Goal: Task Accomplishment & Management: Use online tool/utility

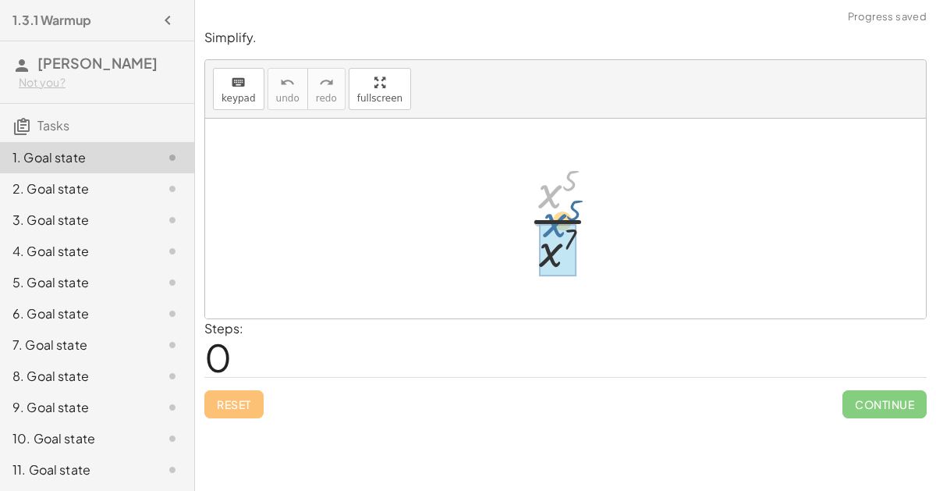
drag, startPoint x: 557, startPoint y: 197, endPoint x: 560, endPoint y: 247, distance: 50.0
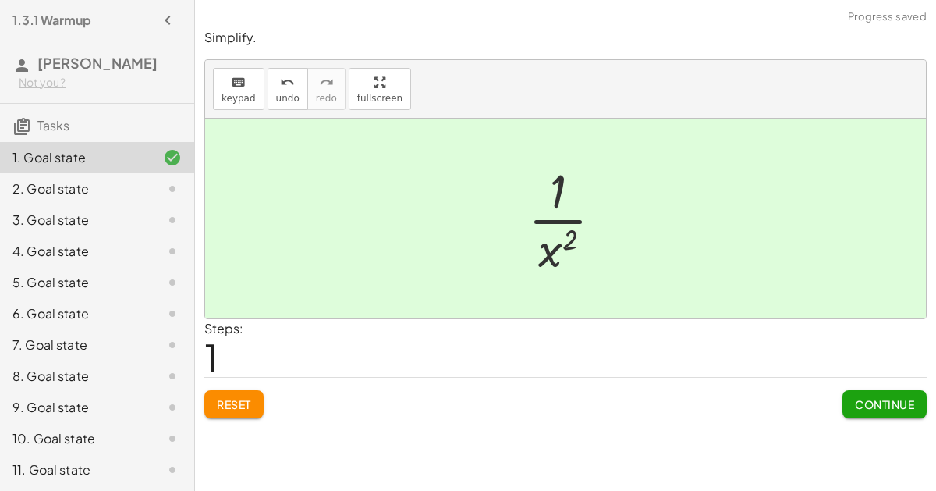
click at [888, 410] on button "Continue" at bounding box center [885, 404] width 84 height 28
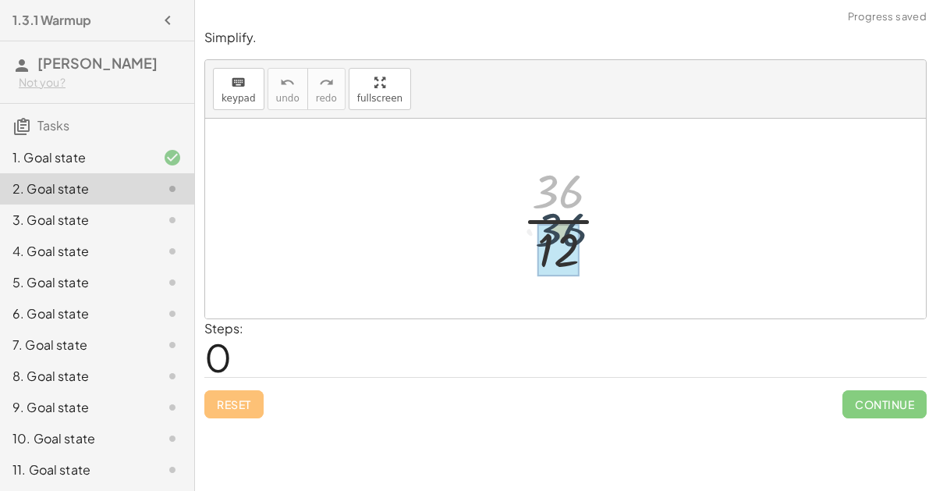
drag, startPoint x: 543, startPoint y: 190, endPoint x: 547, endPoint y: 236, distance: 46.2
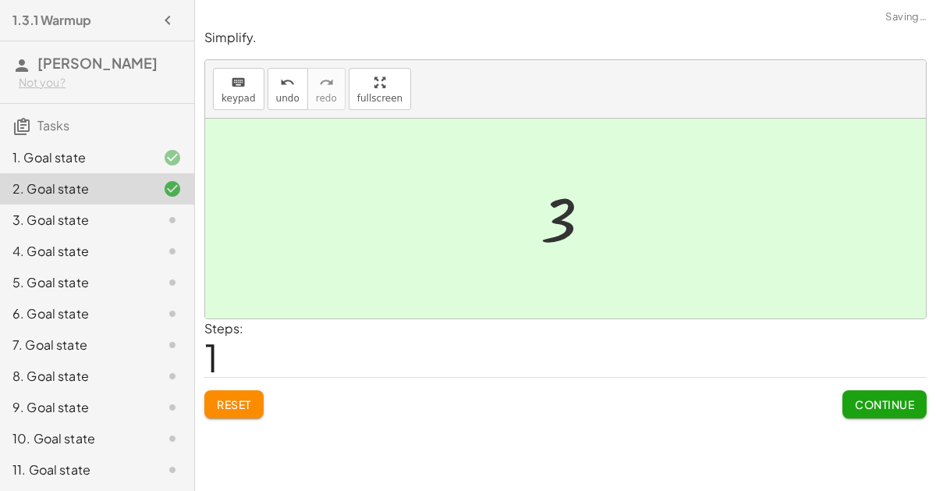
click at [894, 407] on span "Continue" at bounding box center [884, 404] width 59 height 14
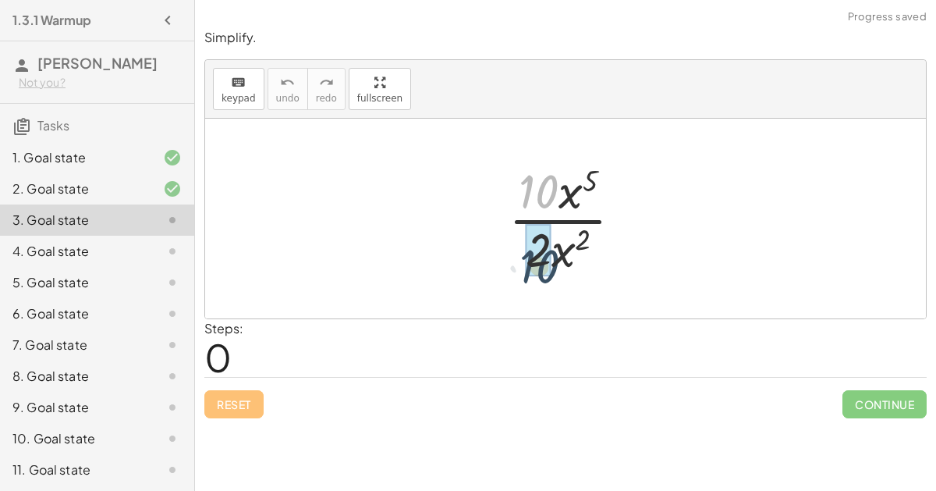
drag, startPoint x: 546, startPoint y: 195, endPoint x: 545, endPoint y: 263, distance: 67.9
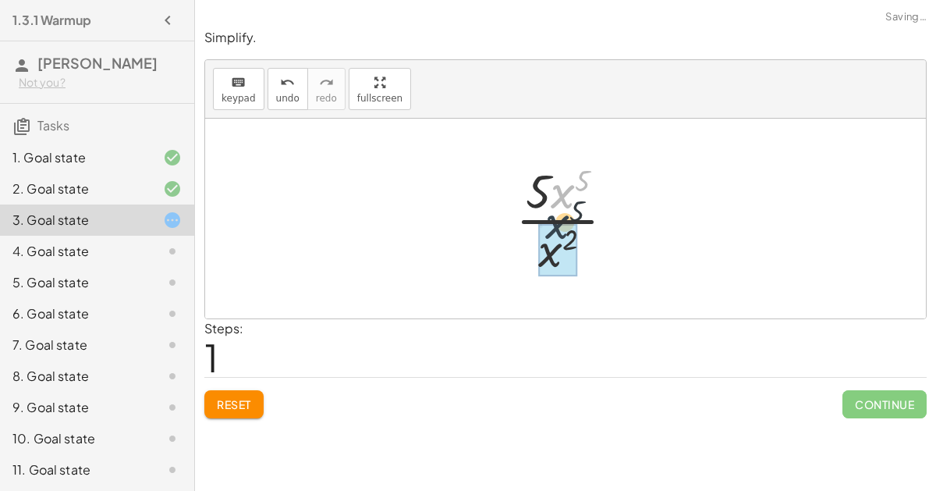
drag, startPoint x: 570, startPoint y: 184, endPoint x: 561, endPoint y: 222, distance: 38.6
click at [561, 222] on div at bounding box center [571, 218] width 127 height 120
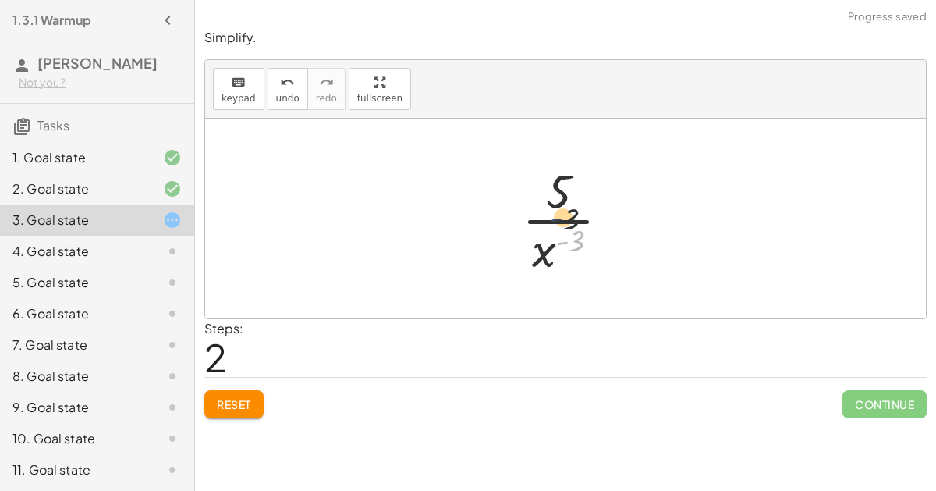
drag, startPoint x: 556, startPoint y: 239, endPoint x: 551, endPoint y: 212, distance: 27.1
click at [551, 212] on div at bounding box center [572, 218] width 116 height 120
drag, startPoint x: 553, startPoint y: 195, endPoint x: 541, endPoint y: 255, distance: 61.2
click at [541, 255] on div at bounding box center [572, 218] width 116 height 120
click at [282, 82] on icon "undo" at bounding box center [287, 82] width 15 height 19
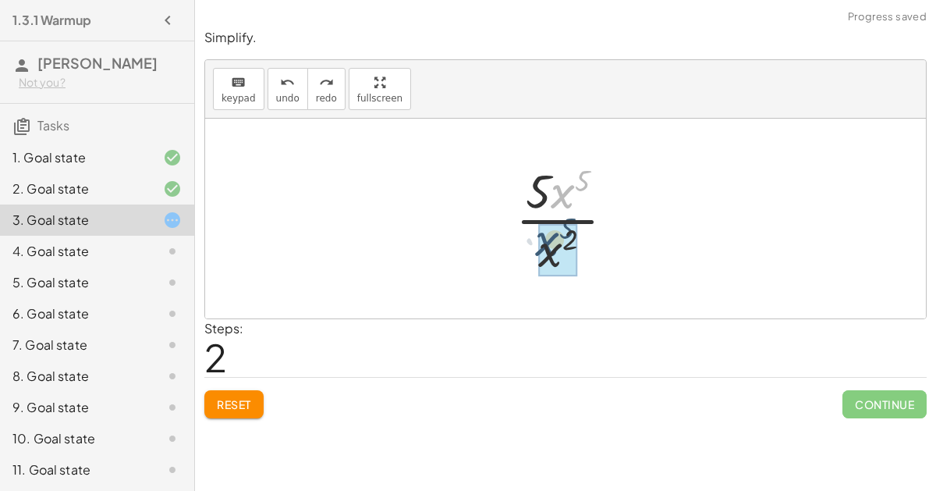
drag, startPoint x: 558, startPoint y: 198, endPoint x: 541, endPoint y: 246, distance: 50.3
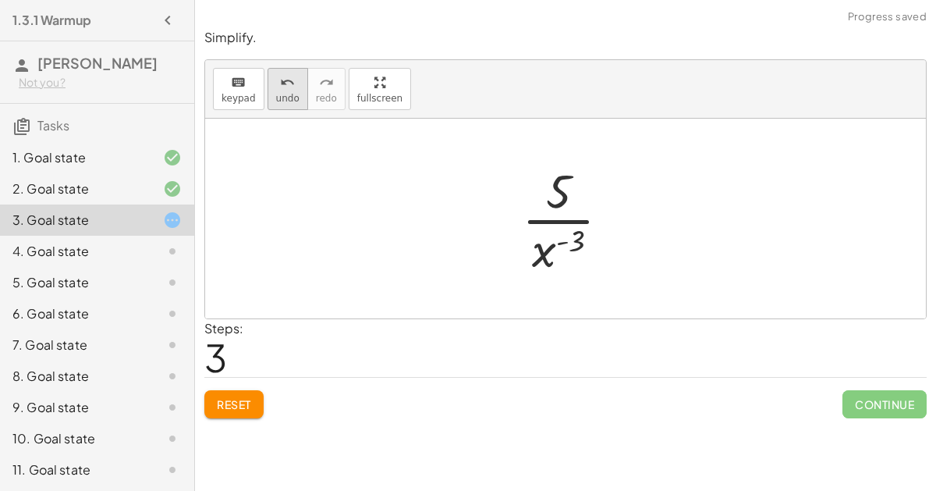
click at [285, 90] on icon "undo" at bounding box center [287, 82] width 15 height 19
drag, startPoint x: 586, startPoint y: 182, endPoint x: 573, endPoint y: 246, distance: 65.3
click at [573, 246] on div at bounding box center [571, 218] width 127 height 120
drag, startPoint x: 570, startPoint y: 244, endPoint x: 588, endPoint y: 194, distance: 52.8
click at [588, 194] on div at bounding box center [571, 218] width 127 height 120
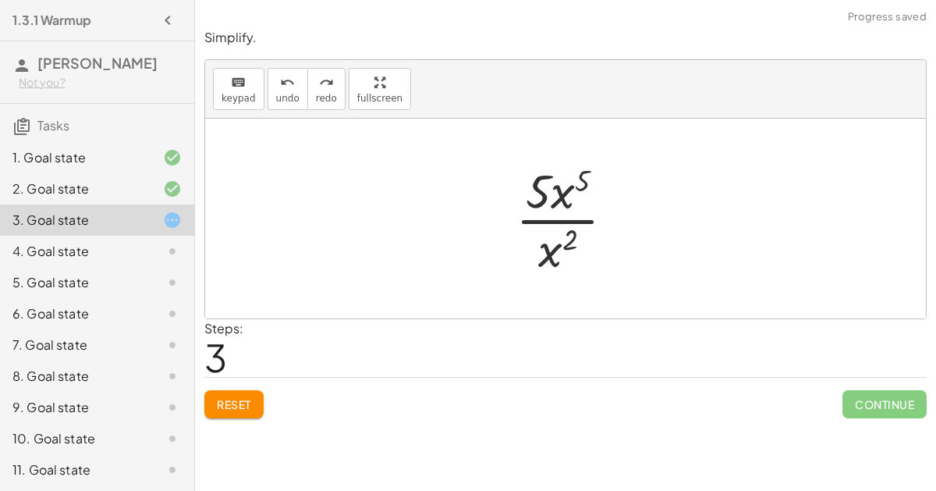
click at [536, 196] on div at bounding box center [571, 218] width 127 height 120
drag, startPoint x: 552, startPoint y: 262, endPoint x: 570, endPoint y: 179, distance: 85.6
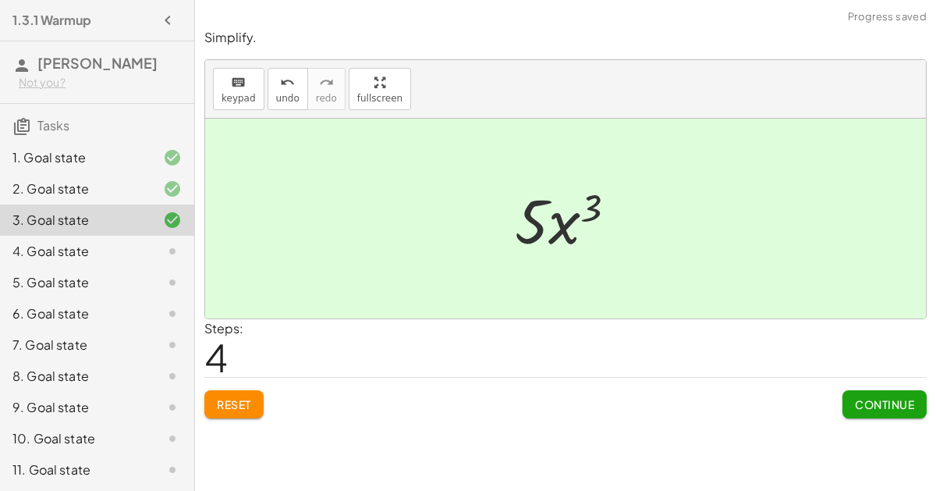
click at [882, 393] on button "Continue" at bounding box center [885, 404] width 84 height 28
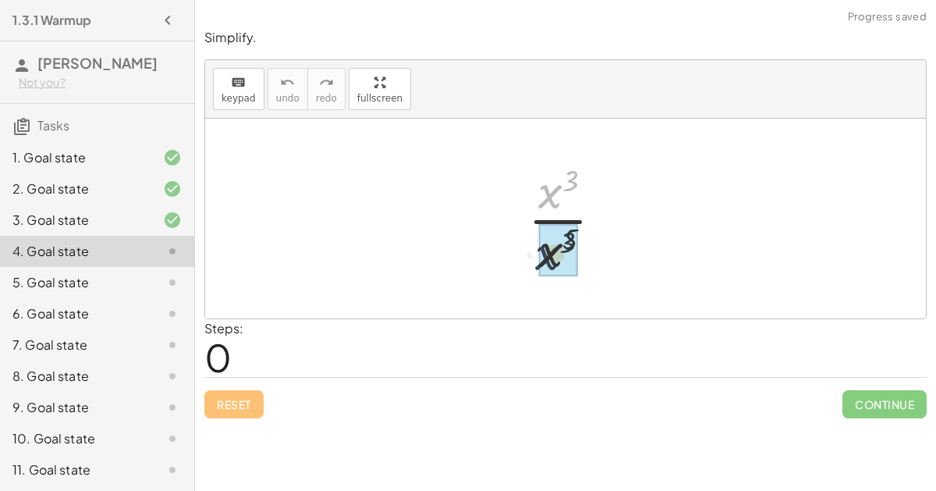
drag, startPoint x: 546, startPoint y: 184, endPoint x: 543, endPoint y: 253, distance: 68.7
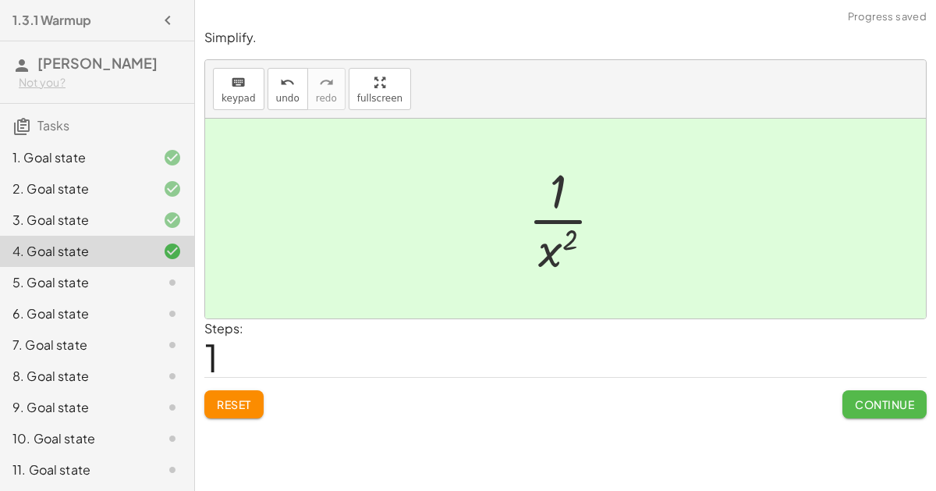
click at [871, 392] on button "Continue" at bounding box center [885, 404] width 84 height 28
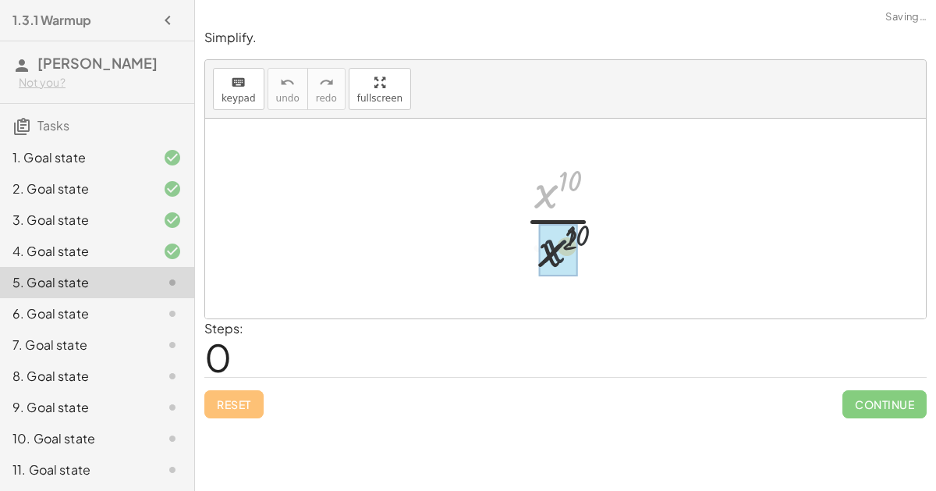
drag, startPoint x: 537, startPoint y: 192, endPoint x: 545, endPoint y: 254, distance: 62.2
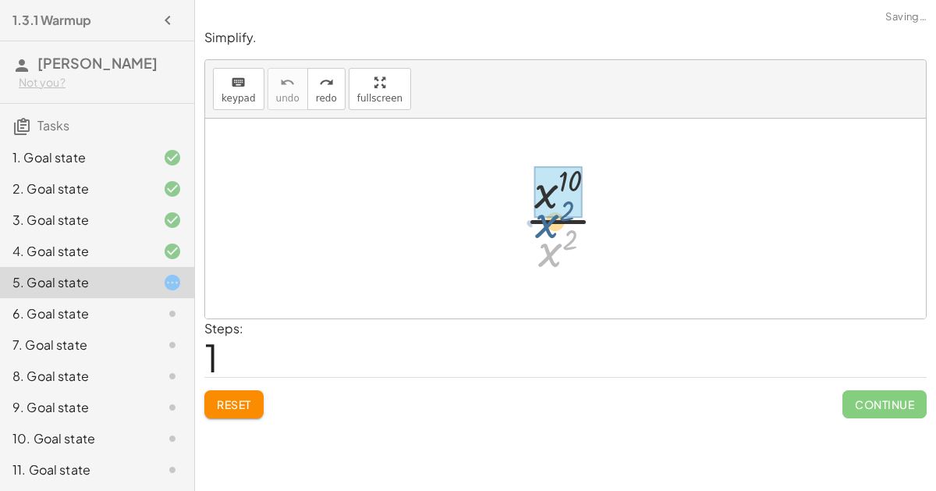
drag, startPoint x: 546, startPoint y: 247, endPoint x: 543, endPoint y: 215, distance: 32.1
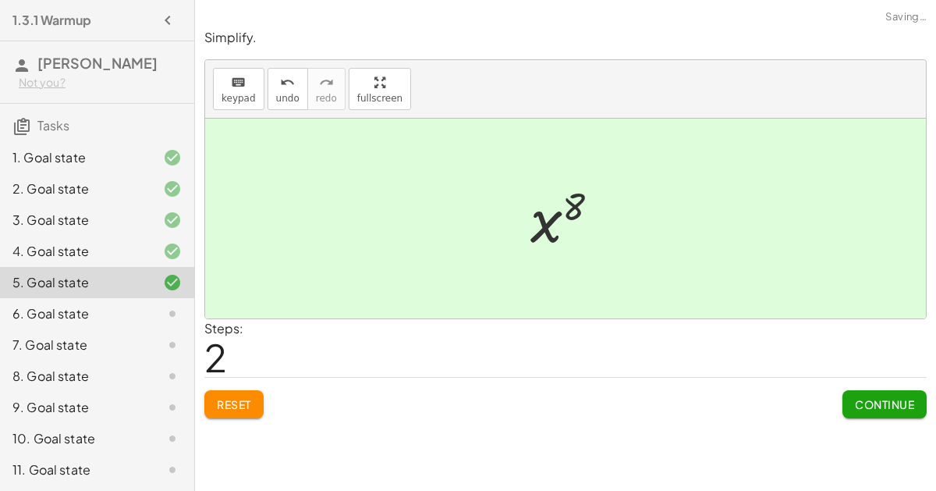
click at [882, 404] on span "Continue" at bounding box center [884, 404] width 59 height 14
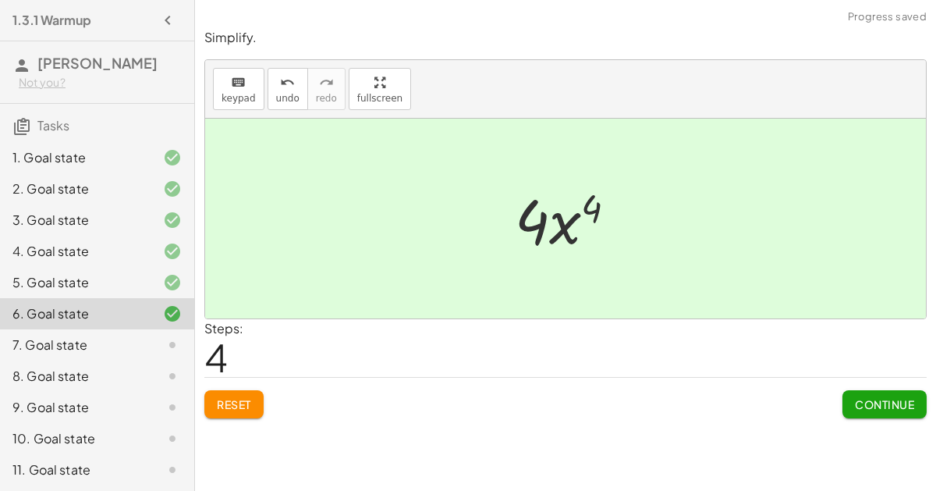
click at [898, 416] on button "Continue" at bounding box center [885, 404] width 84 height 28
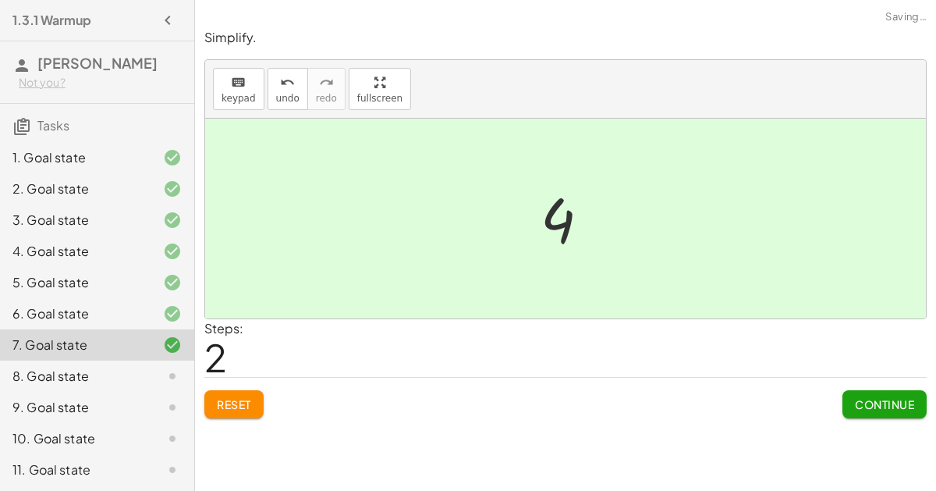
click at [882, 407] on span "Continue" at bounding box center [884, 404] width 59 height 14
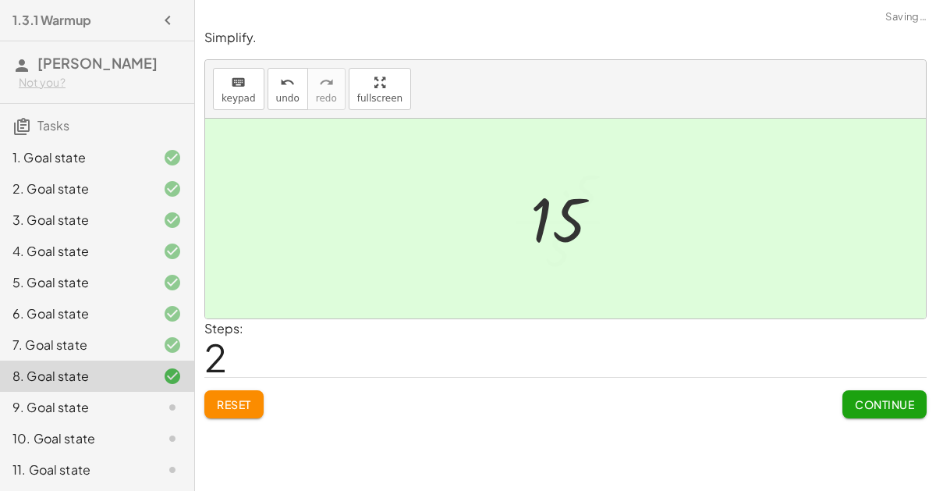
click at [897, 407] on span "Continue" at bounding box center [884, 404] width 59 height 14
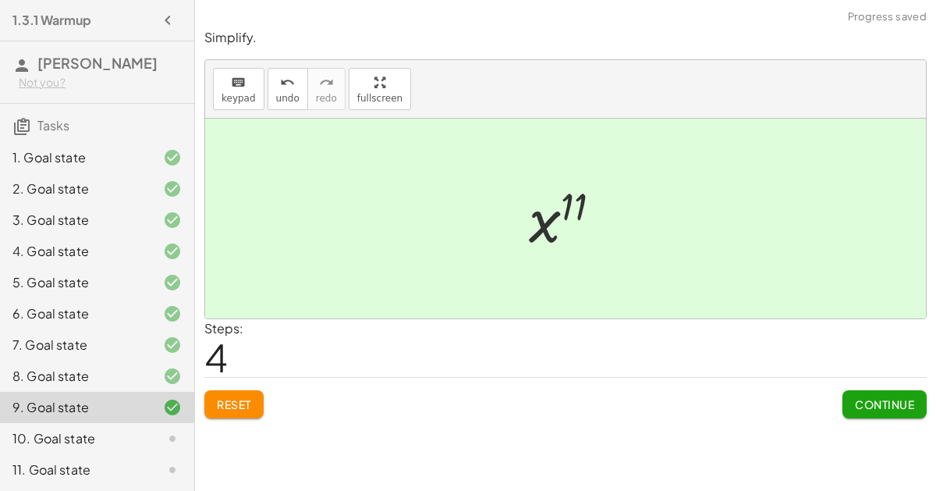
click at [876, 405] on span "Continue" at bounding box center [884, 404] width 59 height 14
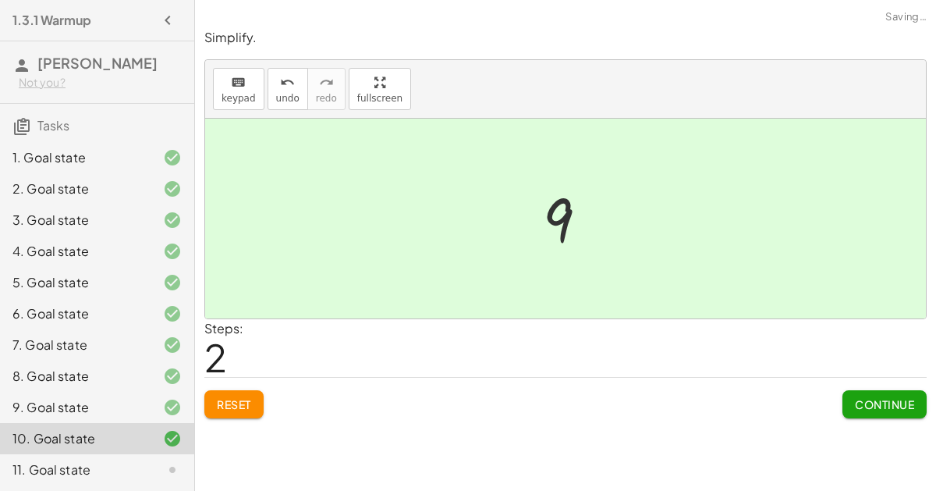
click at [878, 408] on span "Continue" at bounding box center [884, 404] width 59 height 14
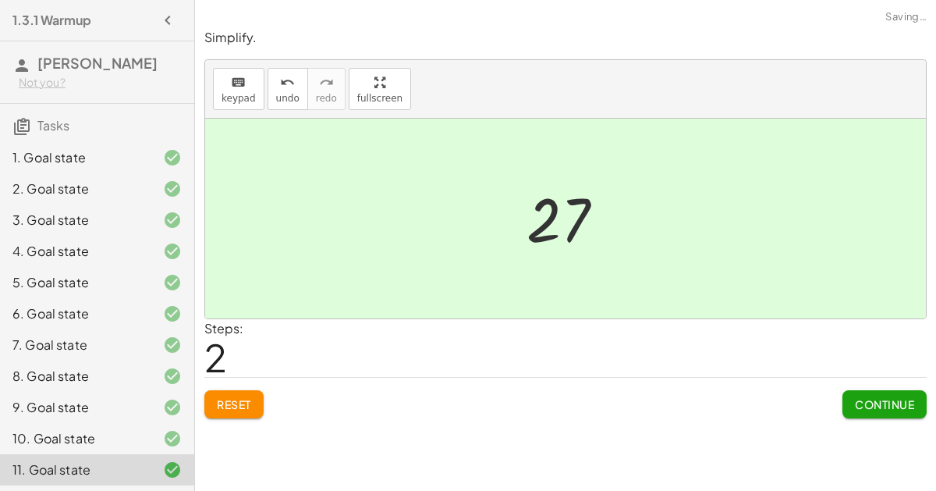
click at [872, 409] on span "Continue" at bounding box center [884, 404] width 59 height 14
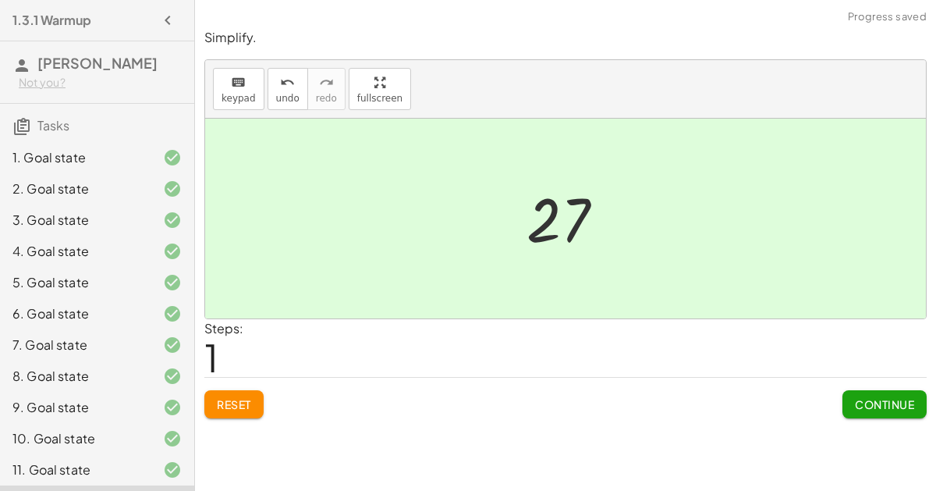
click at [889, 397] on span "Continue" at bounding box center [884, 404] width 59 height 14
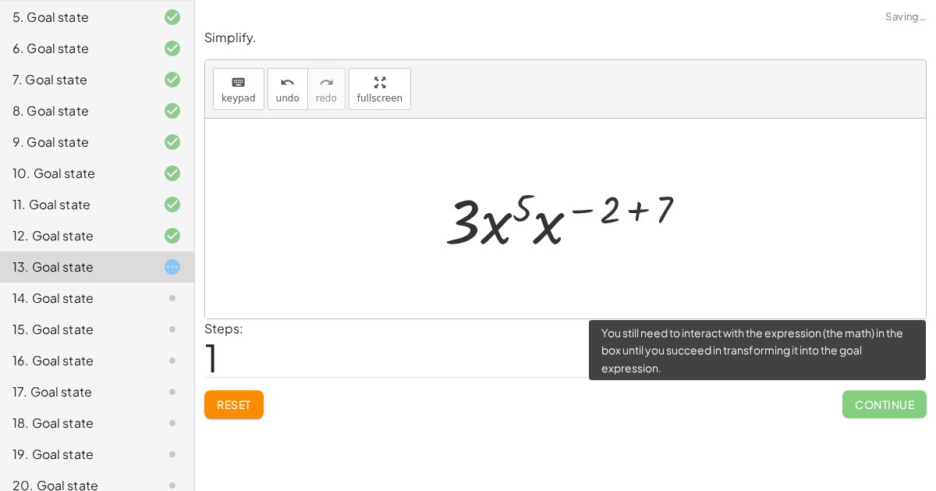
scroll to position [311, 0]
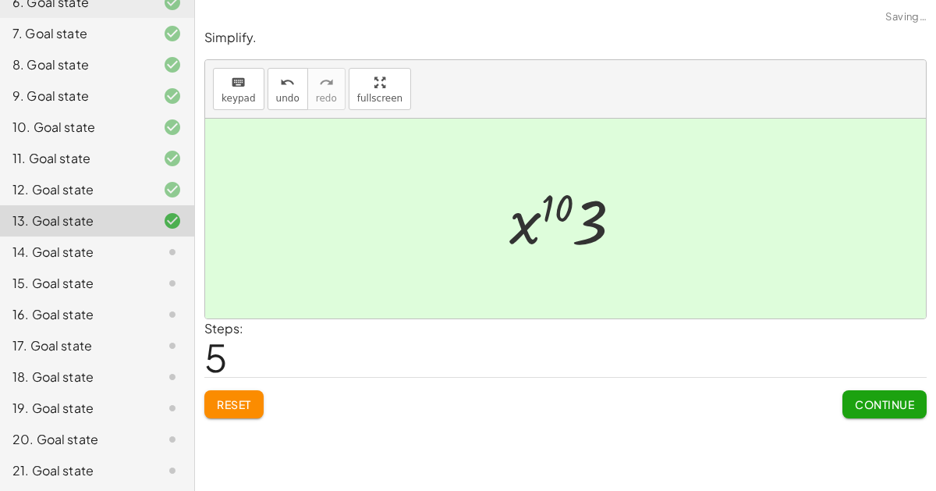
click at [888, 399] on span "Continue" at bounding box center [884, 404] width 59 height 14
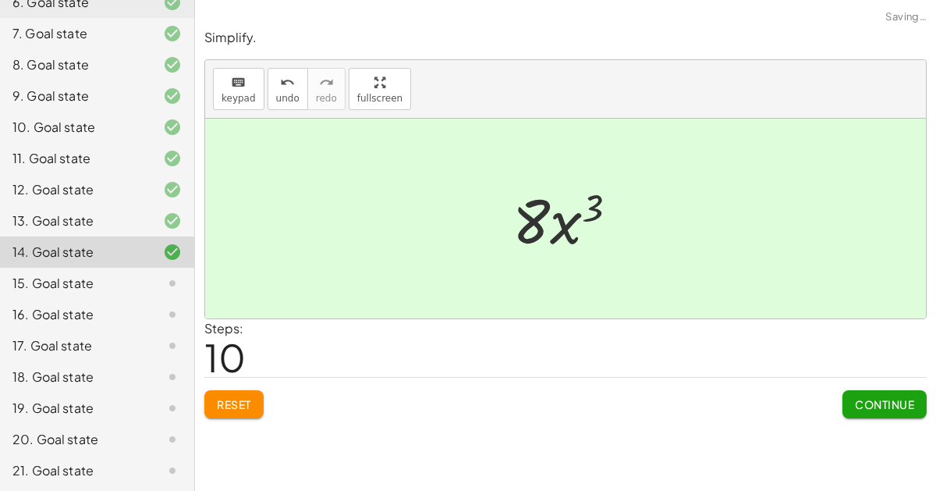
click at [889, 390] on button "Continue" at bounding box center [885, 404] width 84 height 28
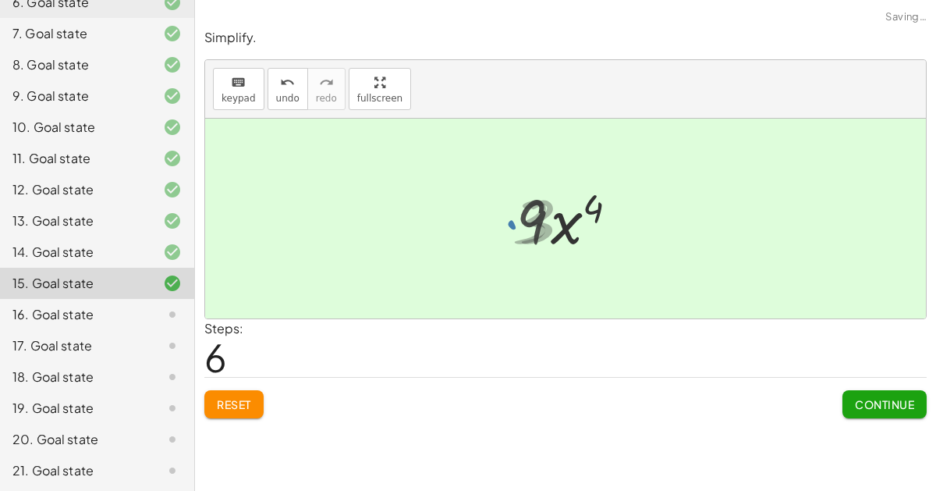
click at [898, 406] on span "Continue" at bounding box center [884, 404] width 59 height 14
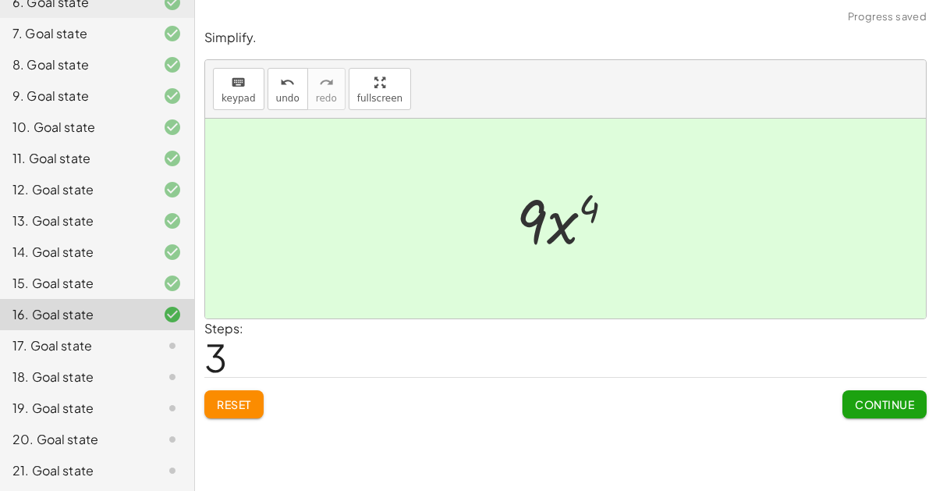
click at [897, 402] on span "Continue" at bounding box center [884, 404] width 59 height 14
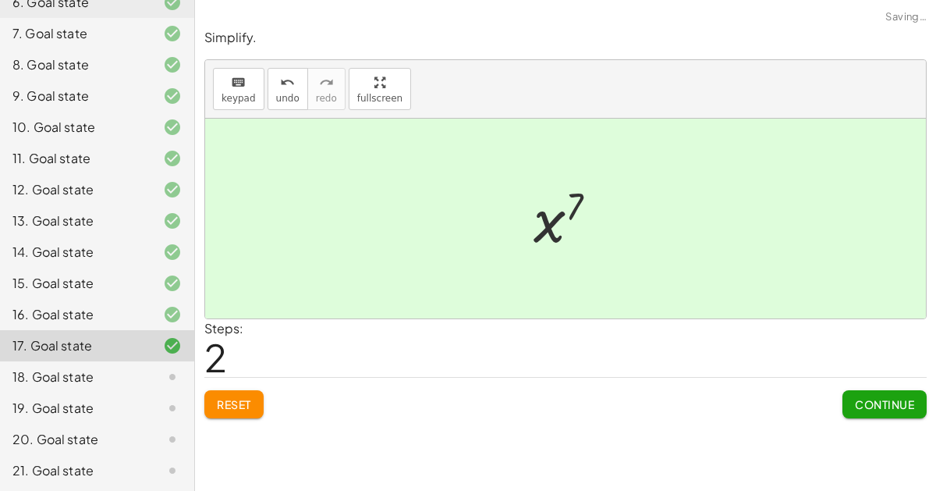
click at [877, 392] on button "Continue" at bounding box center [885, 404] width 84 height 28
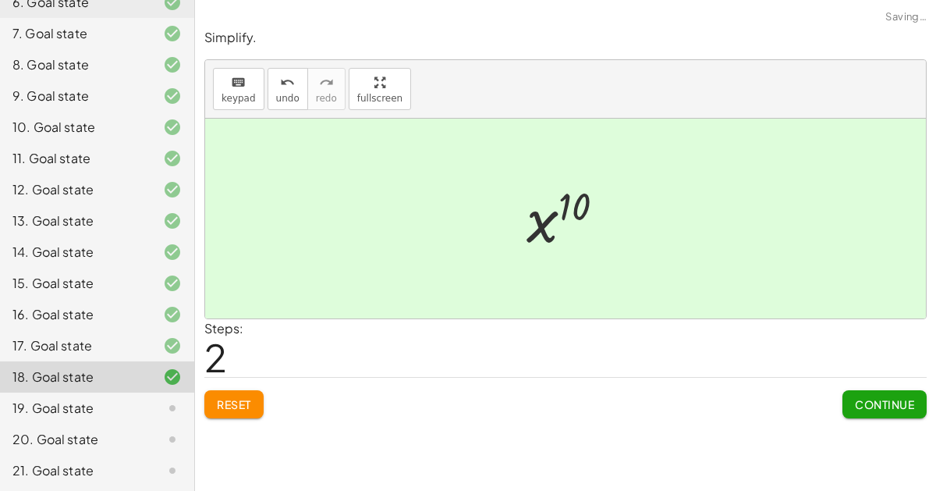
click at [889, 393] on button "Continue" at bounding box center [885, 404] width 84 height 28
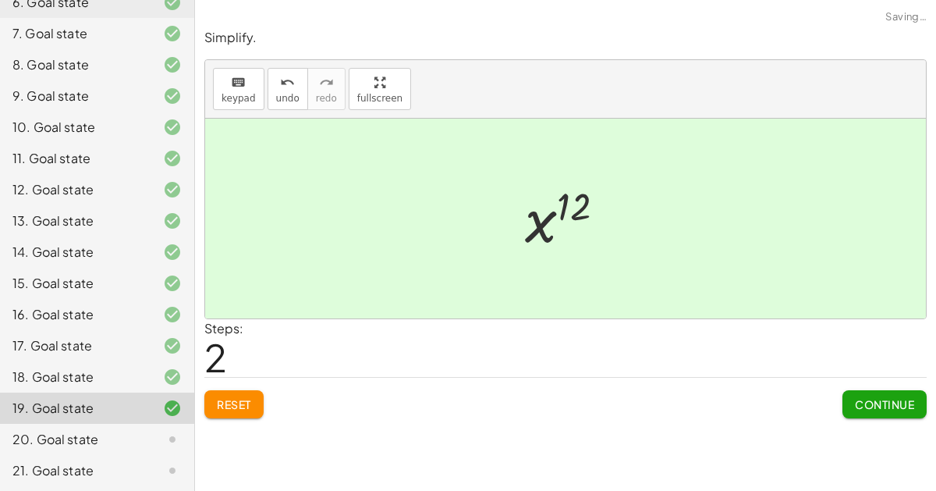
click at [905, 400] on span "Continue" at bounding box center [884, 404] width 59 height 14
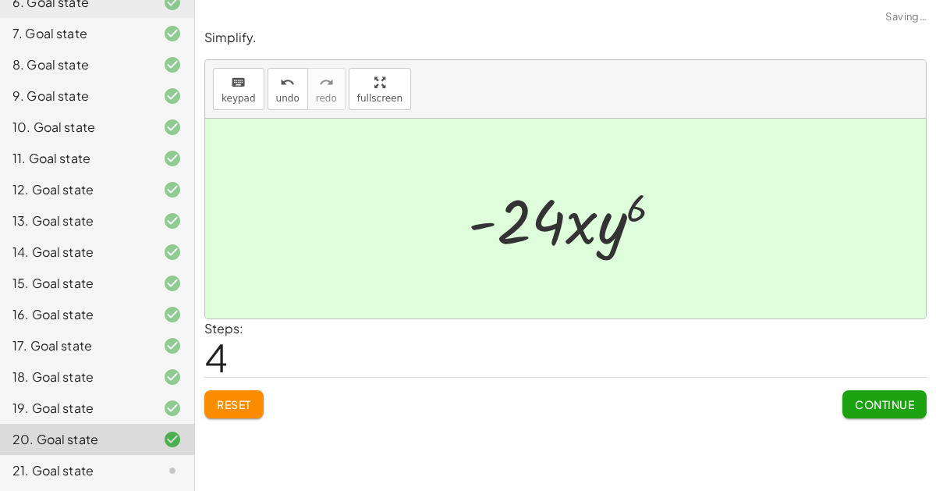
click at [907, 402] on span "Continue" at bounding box center [884, 404] width 59 height 14
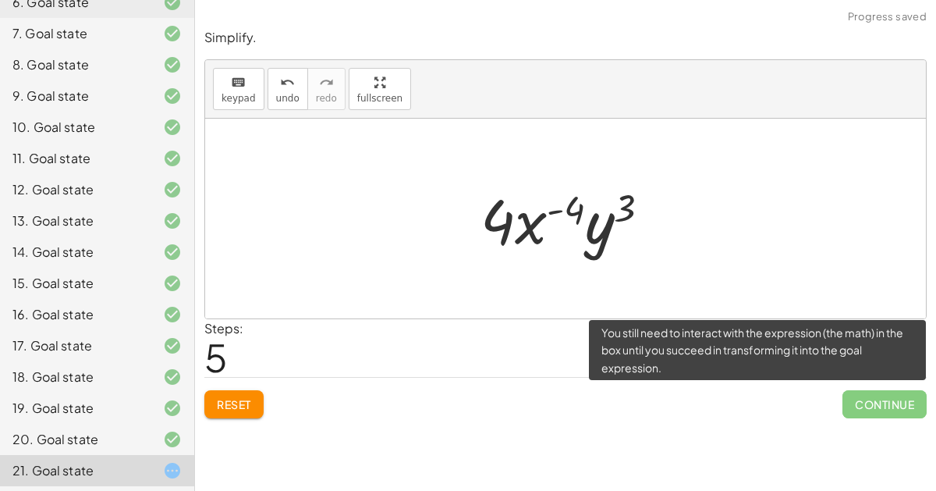
click at [256, 381] on div "Reset Continue" at bounding box center [565, 397] width 723 height 41
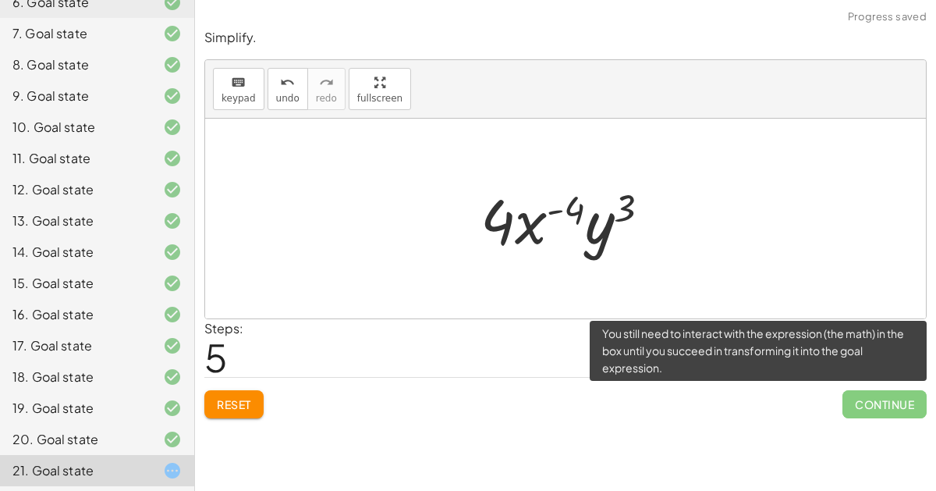
click at [255, 400] on button "Reset" at bounding box center [233, 404] width 59 height 28
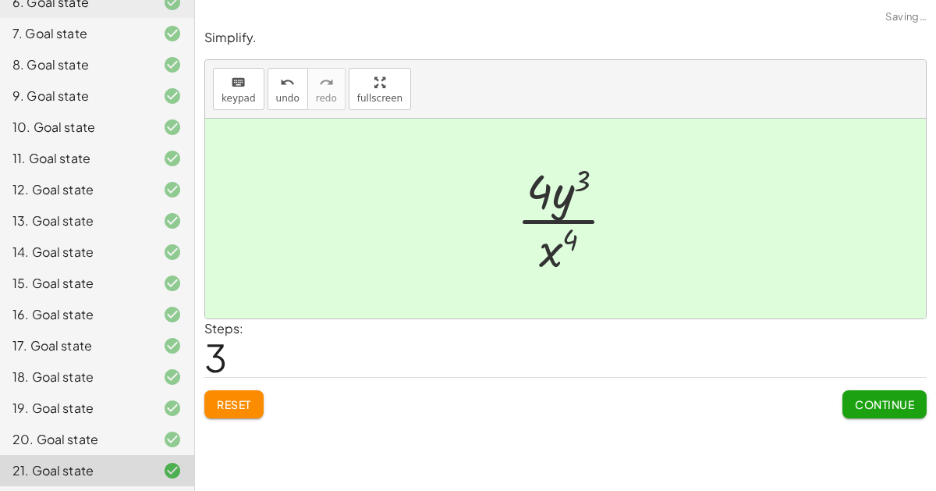
click at [875, 410] on button "Continue" at bounding box center [885, 404] width 84 height 28
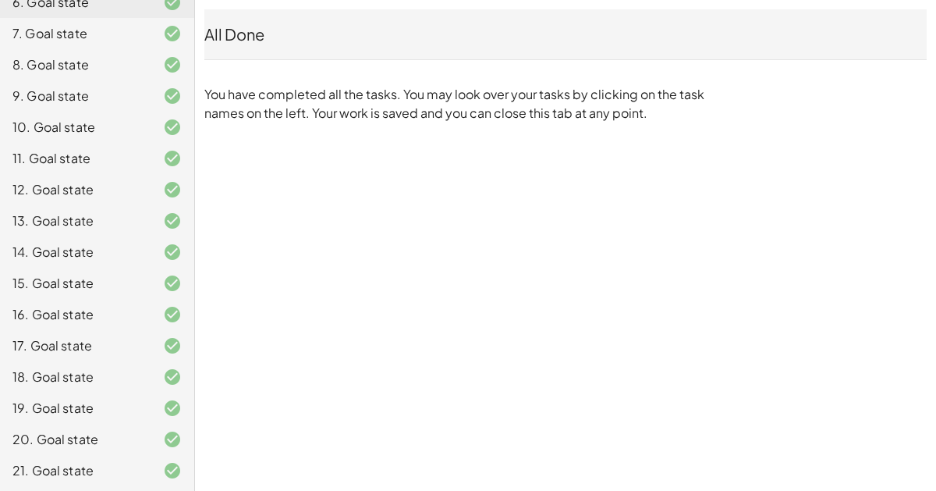
click at [839, 269] on div "1.3.1 Warmup [PERSON_NAME] Not you? Tasks 1. Goal state 2. Goal state 3. Goal s…" at bounding box center [468, 245] width 936 height 491
